Goal: Navigation & Orientation: Find specific page/section

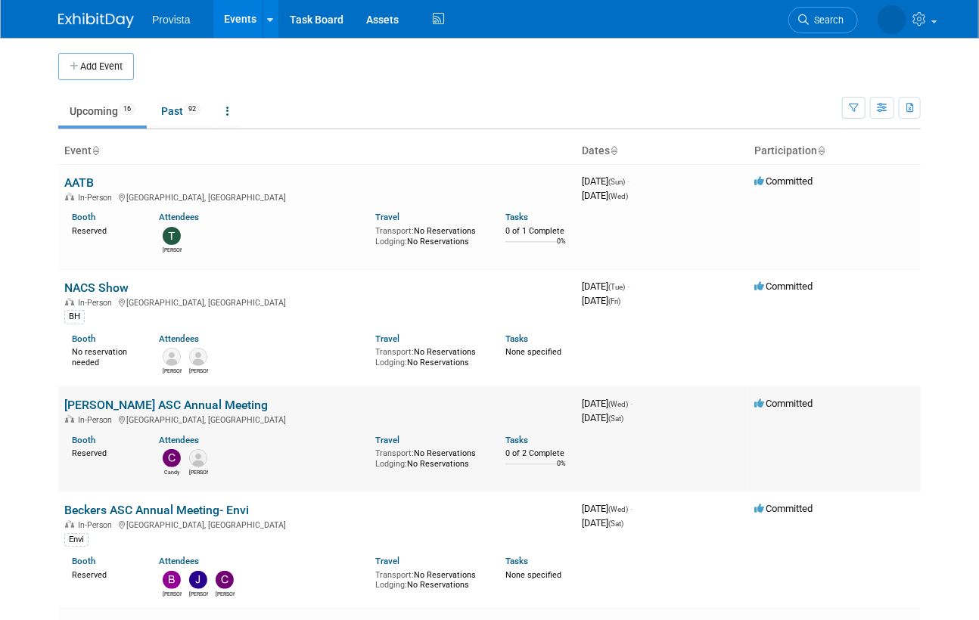
click at [113, 408] on link "[PERSON_NAME] ASC Annual Meeting" at bounding box center [165, 405] width 203 height 14
